Goal: Task Accomplishment & Management: Complete application form

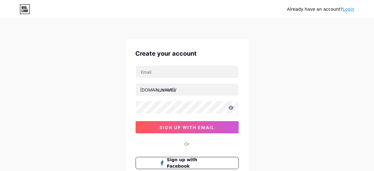
scroll to position [51, 0]
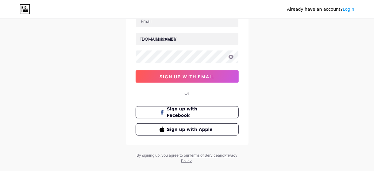
click at [179, 95] on div "Or" at bounding box center [186, 93] width 103 height 6
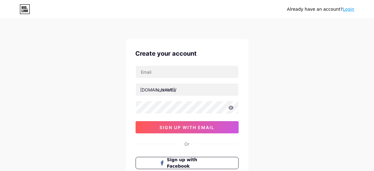
click at [352, 9] on link "Login" at bounding box center [348, 9] width 12 height 5
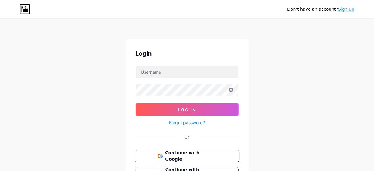
click at [204, 154] on span "Continue with Google" at bounding box center [190, 156] width 51 height 13
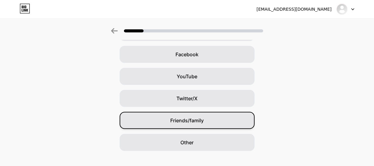
scroll to position [97, 0]
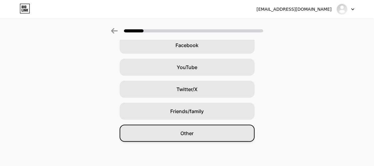
click at [204, 130] on div "Other" at bounding box center [187, 133] width 135 height 17
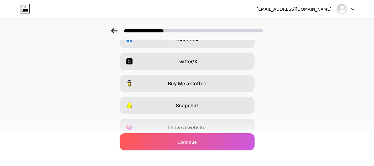
scroll to position [128, 0]
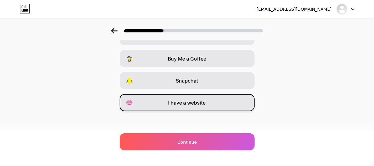
click at [199, 106] on span "I have a website" at bounding box center [186, 102] width 37 height 7
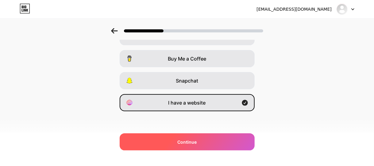
click at [206, 136] on div "Continue" at bounding box center [187, 142] width 135 height 17
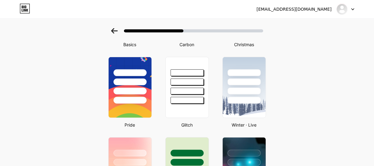
scroll to position [102, 0]
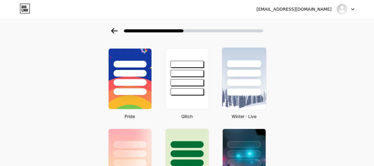
click at [249, 87] on div at bounding box center [244, 72] width 44 height 48
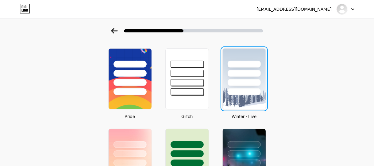
scroll to position [0, 0]
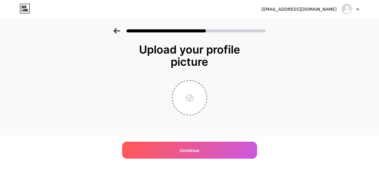
drag, startPoint x: 205, startPoint y: 153, endPoint x: 201, endPoint y: 155, distance: 4.6
click at [205, 154] on div "Continue" at bounding box center [189, 150] width 135 height 17
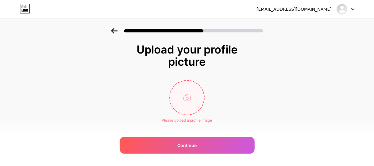
click at [181, 103] on input "file" at bounding box center [187, 98] width 34 height 34
type input "C:\fakepath\[PERSON_NAME]-avatar-Doremon-ngau-loi.jpg"
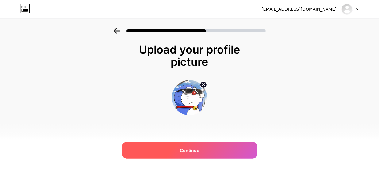
click at [187, 150] on span "Continue" at bounding box center [189, 150] width 19 height 6
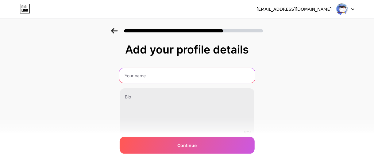
click at [159, 78] on input "text" at bounding box center [186, 75] width 135 height 15
type input "qdqwd"
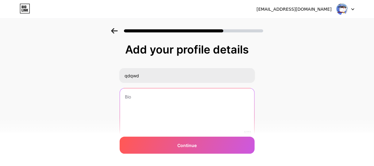
click at [150, 105] on textarea at bounding box center [187, 113] width 134 height 49
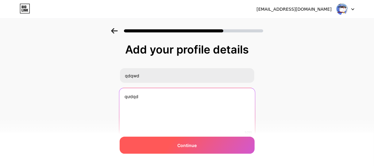
type textarea "qưdqd"
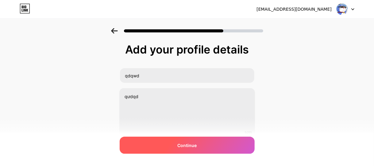
click at [182, 146] on span "Continue" at bounding box center [186, 146] width 19 height 6
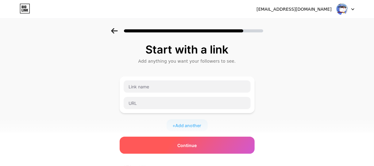
click at [194, 145] on span "Continue" at bounding box center [186, 146] width 19 height 6
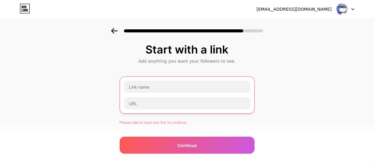
click at [182, 96] on div at bounding box center [187, 95] width 127 height 29
click at [183, 79] on div at bounding box center [187, 95] width 135 height 37
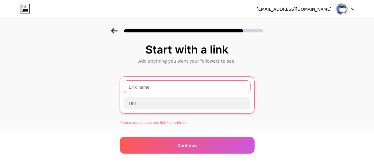
click at [177, 84] on input "text" at bounding box center [187, 87] width 126 height 12
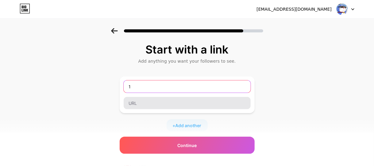
type input "1"
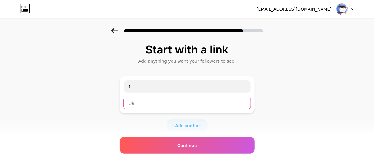
click at [174, 104] on input "text" at bounding box center [187, 103] width 127 height 12
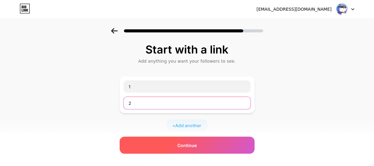
type input "2"
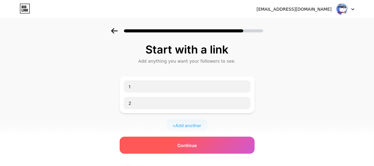
click at [181, 144] on span "Continue" at bounding box center [186, 146] width 19 height 6
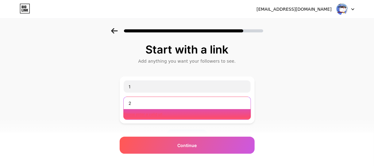
click at [181, 108] on input "2" at bounding box center [187, 103] width 127 height 12
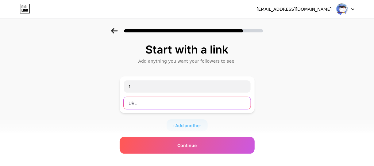
paste input "[URL][DOMAIN_NAME]"
type input "[URL][DOMAIN_NAME]"
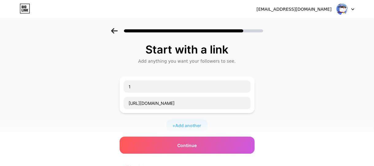
click at [192, 136] on div "Start with a link Add anything you want your followers to see. 1 [URL][DOMAIN_N…" at bounding box center [187, 128] width 135 height 169
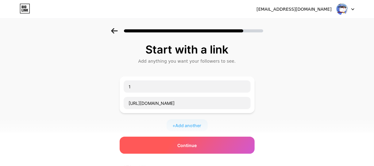
click at [192, 140] on div "Continue" at bounding box center [187, 145] width 135 height 17
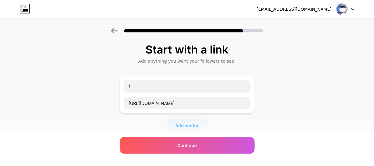
click at [349, 7] on div at bounding box center [345, 9] width 18 height 11
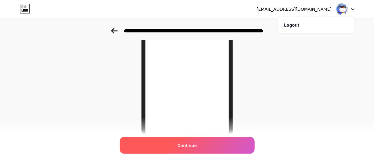
scroll to position [142, 0]
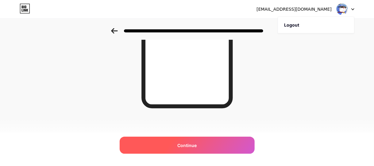
click at [192, 147] on span "Continue" at bounding box center [186, 146] width 19 height 6
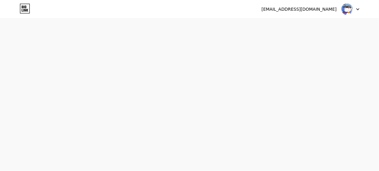
click at [357, 8] on div "[EMAIL_ADDRESS][DOMAIN_NAME] Logout" at bounding box center [189, 9] width 379 height 11
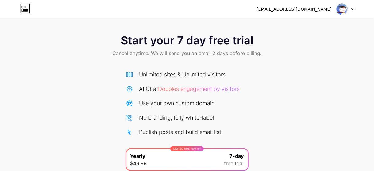
click at [322, 10] on div "[EMAIL_ADDRESS][DOMAIN_NAME]" at bounding box center [293, 9] width 75 height 6
click at [347, 8] on img at bounding box center [342, 9] width 12 height 12
click at [313, 23] on li "Logout" at bounding box center [316, 25] width 76 height 17
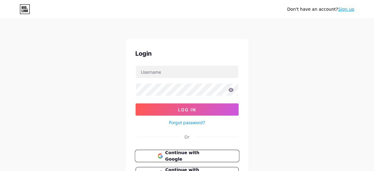
click at [184, 154] on span "Continue with Google" at bounding box center [190, 156] width 51 height 13
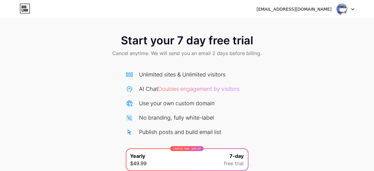
click at [337, 9] on img at bounding box center [342, 9] width 12 height 12
click at [311, 24] on li "Logout" at bounding box center [316, 25] width 76 height 17
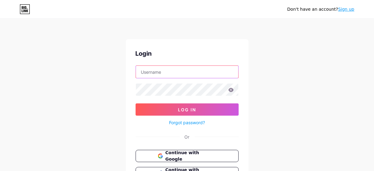
click at [203, 69] on input "text" at bounding box center [187, 72] width 102 height 12
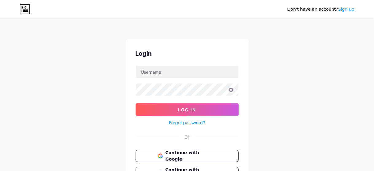
click at [259, 74] on div "Don't have an account? Sign up Login Log In Forgot password? Or Continue with G…" at bounding box center [187, 113] width 374 height 226
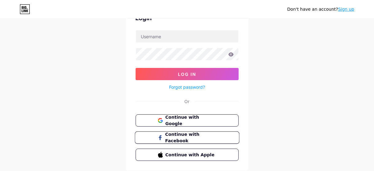
scroll to position [54, 0]
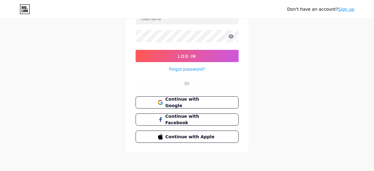
click at [188, 82] on div "Or" at bounding box center [187, 83] width 5 height 6
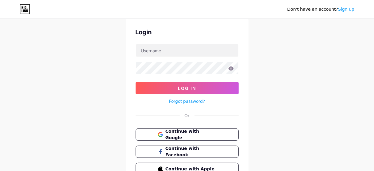
scroll to position [0, 0]
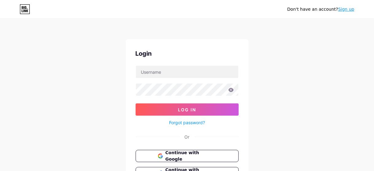
click at [346, 10] on link "Sign up" at bounding box center [346, 9] width 16 height 5
